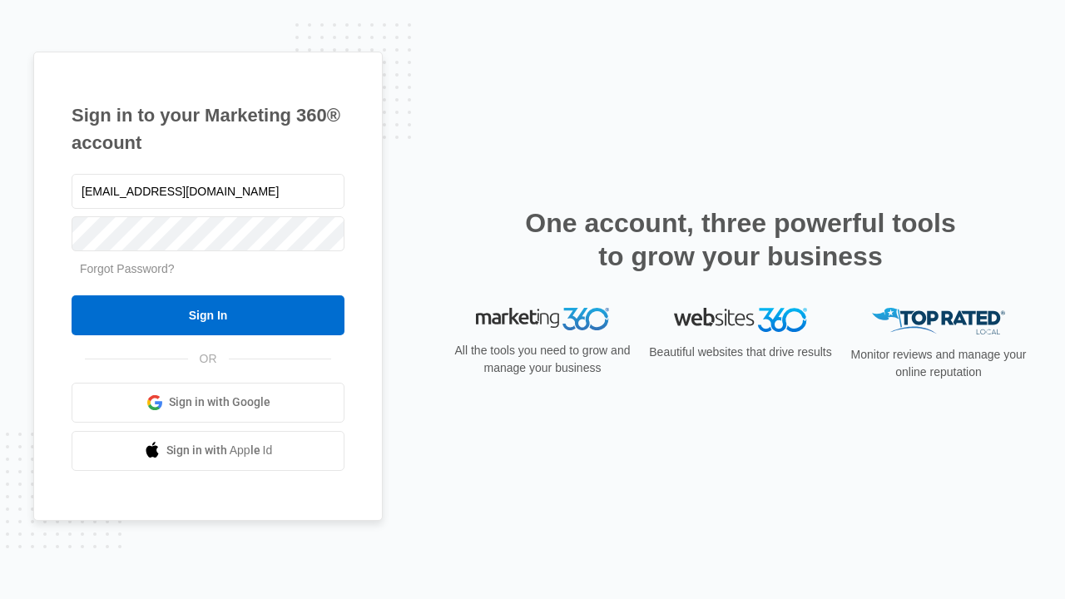
type input "[EMAIL_ADDRESS][DOMAIN_NAME]"
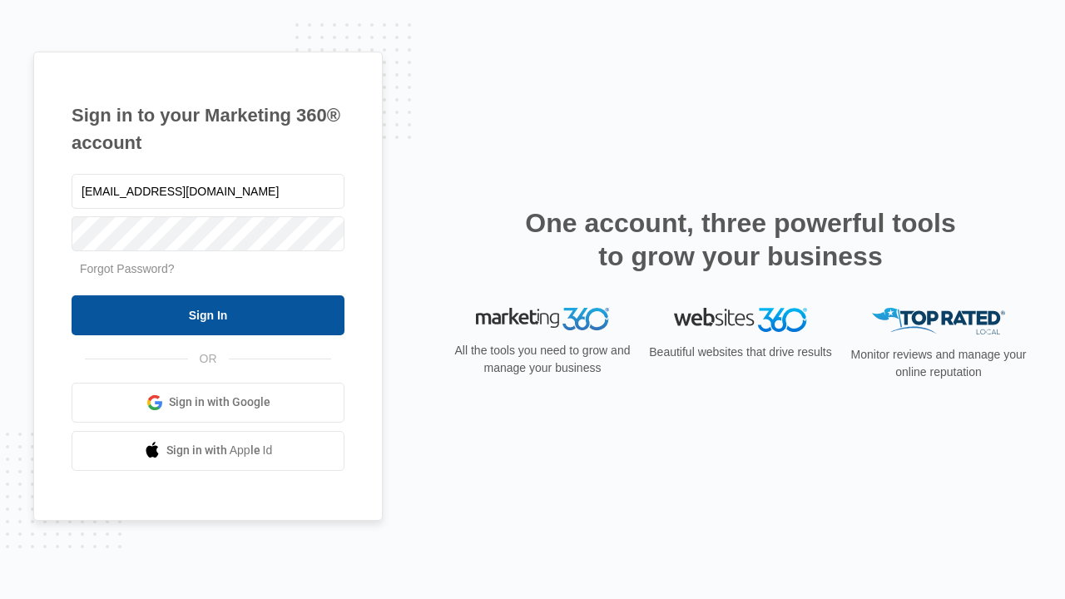
click at [208, 315] on input "Sign In" at bounding box center [208, 315] width 273 height 40
